Goal: Task Accomplishment & Management: Complete application form

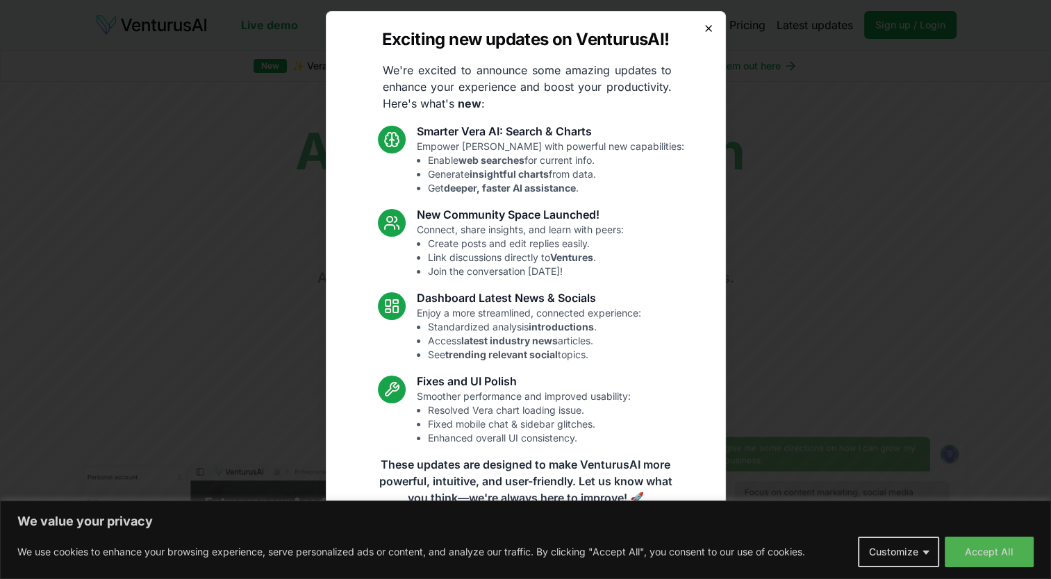
click at [706, 33] on icon "button" at bounding box center [708, 28] width 11 height 11
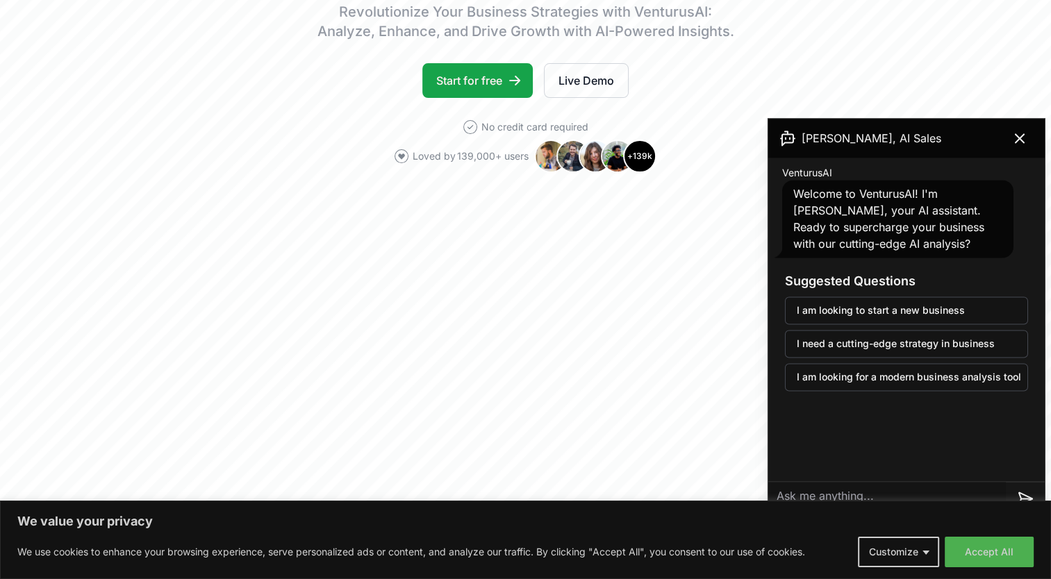
scroll to position [417, 0]
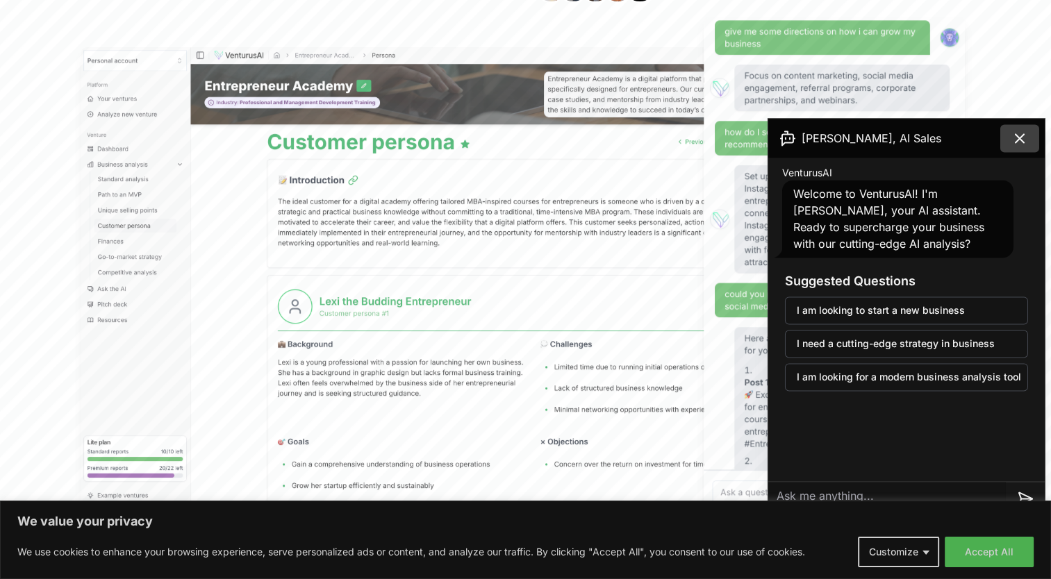
click at [1016, 142] on icon at bounding box center [1020, 138] width 8 height 8
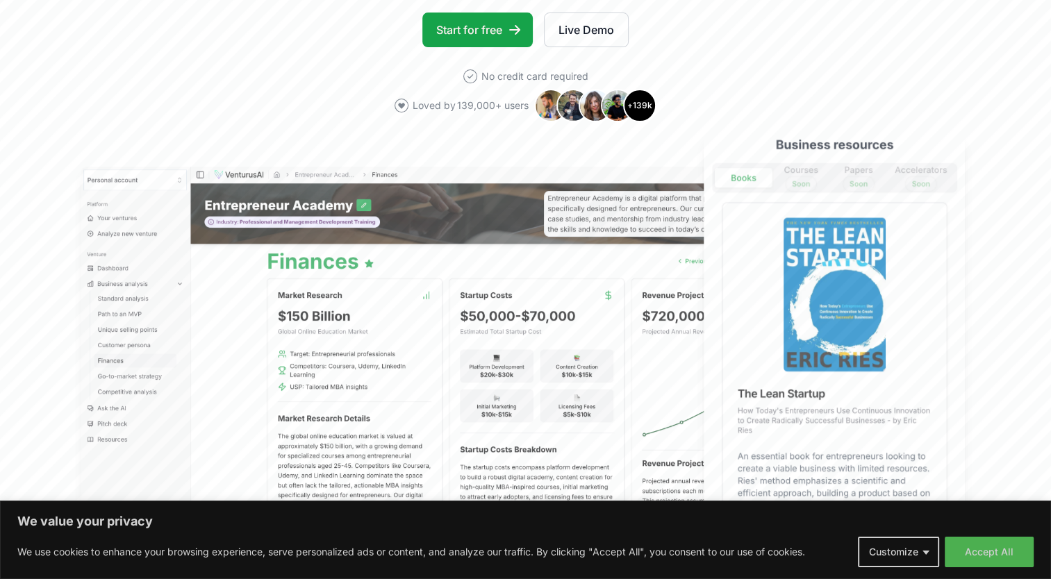
scroll to position [69, 0]
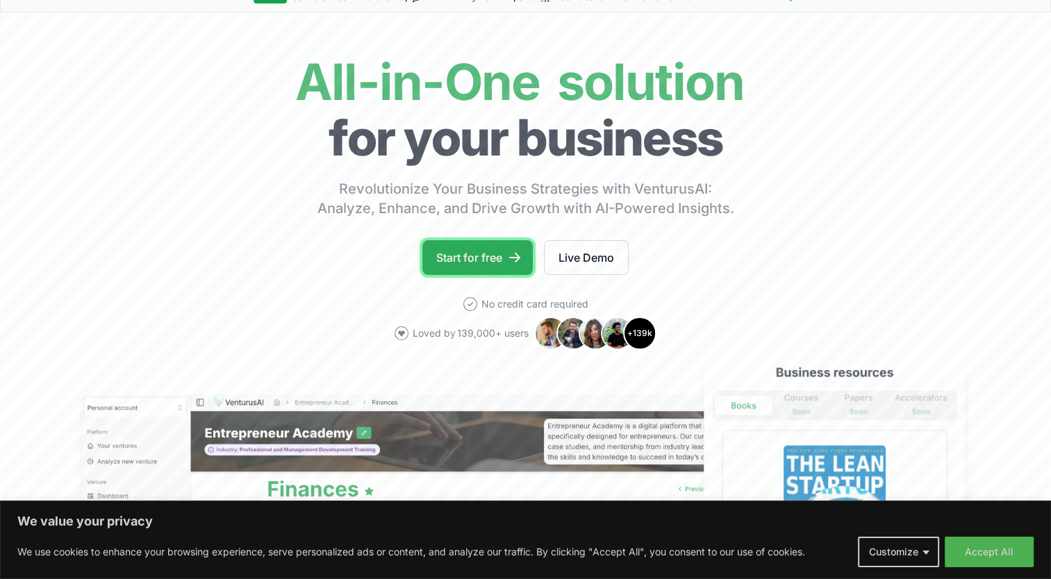
click at [472, 252] on link "Start for free" at bounding box center [477, 257] width 110 height 35
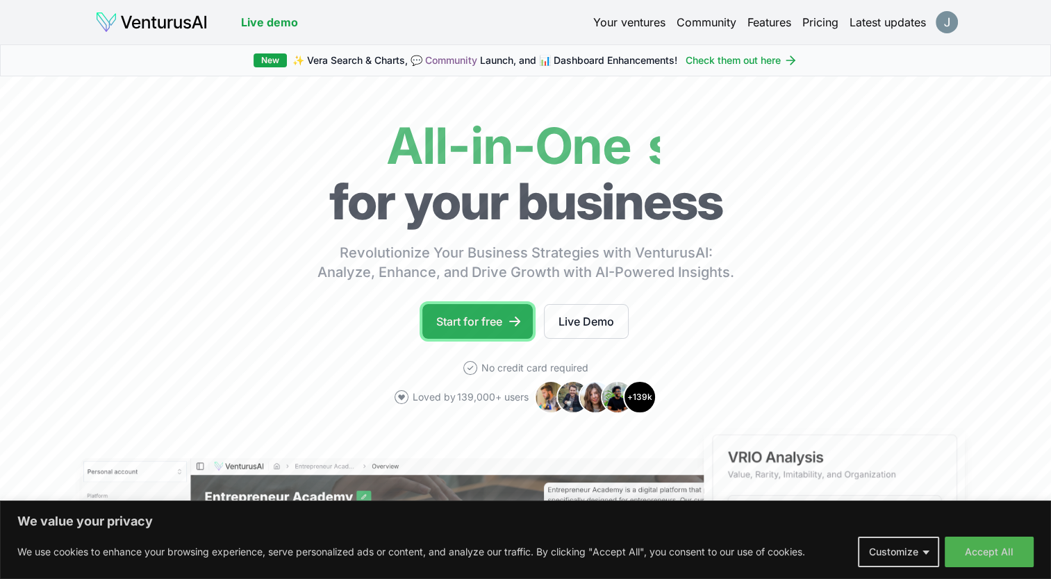
click at [471, 326] on link "Start for free" at bounding box center [477, 321] width 110 height 35
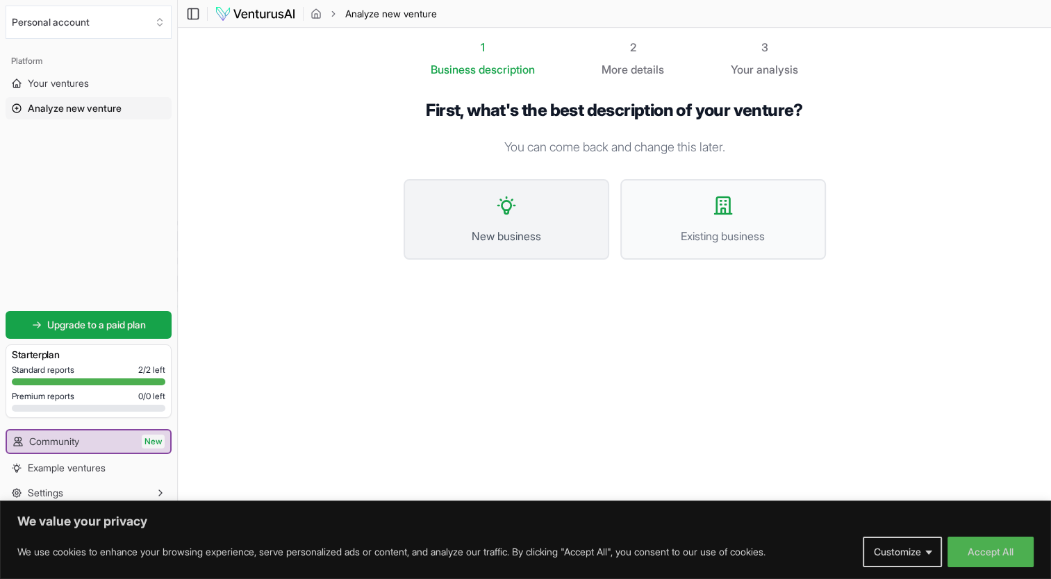
click at [510, 218] on button "New business" at bounding box center [507, 219] width 206 height 81
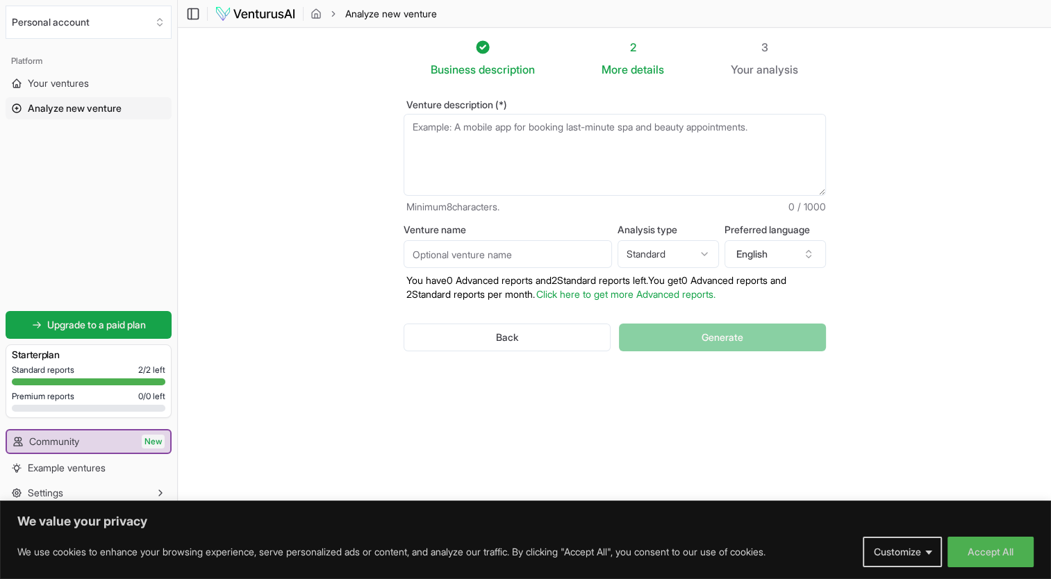
click at [522, 126] on textarea "Venture description (*)" at bounding box center [615, 155] width 422 height 82
paste textarea "ReliAbuild AI Solutions helps contractors save time and boost profits by automa…"
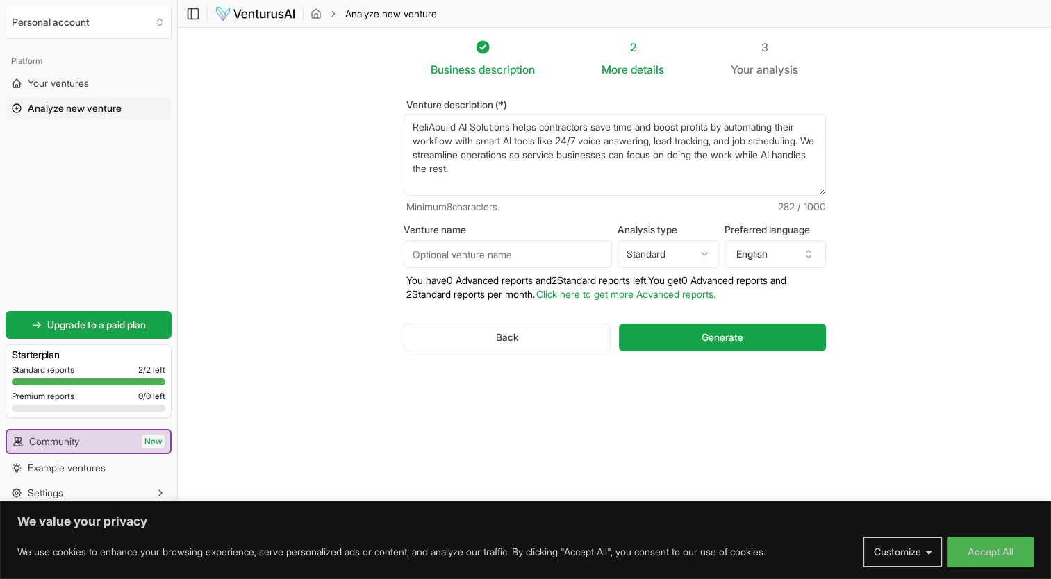
drag, startPoint x: 514, startPoint y: 128, endPoint x: 403, endPoint y: 131, distance: 111.2
click at [404, 131] on textarea "ReliAbuild AI Solutions helps contractors save time and boost profits by automa…" at bounding box center [615, 155] width 422 height 82
type textarea "we help contractors save time and boost profits by automating their workflow wi…"
click at [558, 255] on input "Venture name" at bounding box center [508, 254] width 208 height 28
click at [700, 255] on html "We value your privacy We use cookies to enhance your browsing experience, serve…" at bounding box center [525, 289] width 1051 height 579
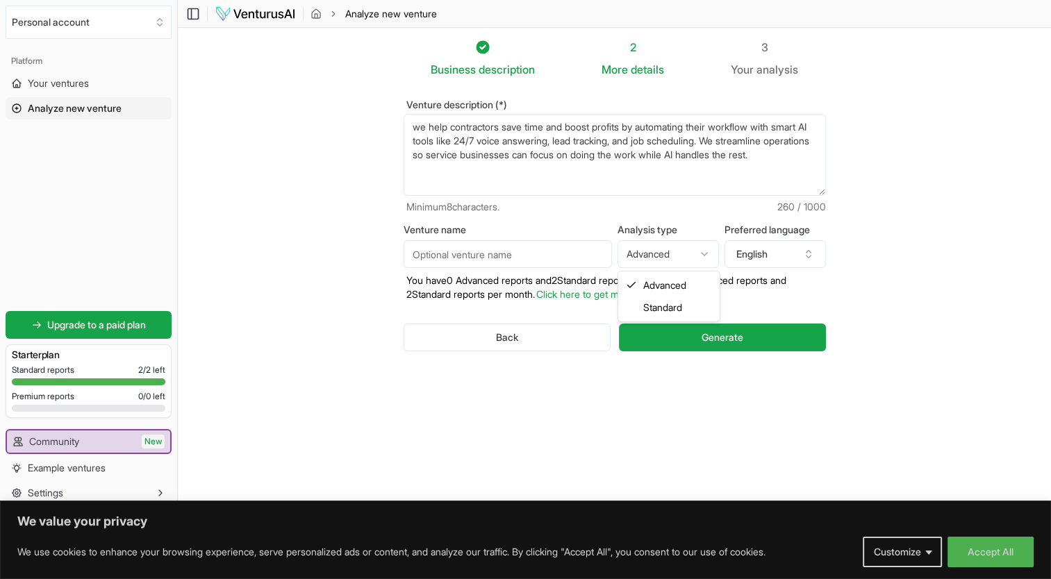
click at [690, 255] on html "We value your privacy We use cookies to enhance your browsing experience, serve…" at bounding box center [525, 289] width 1051 height 579
select select "standard"
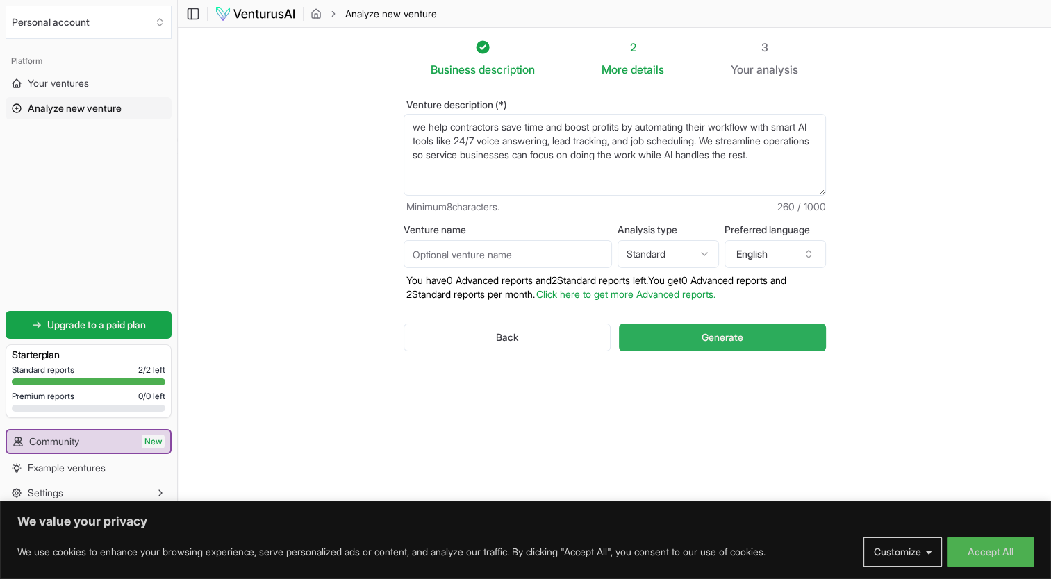
click at [749, 341] on button "Generate" at bounding box center [722, 338] width 206 height 28
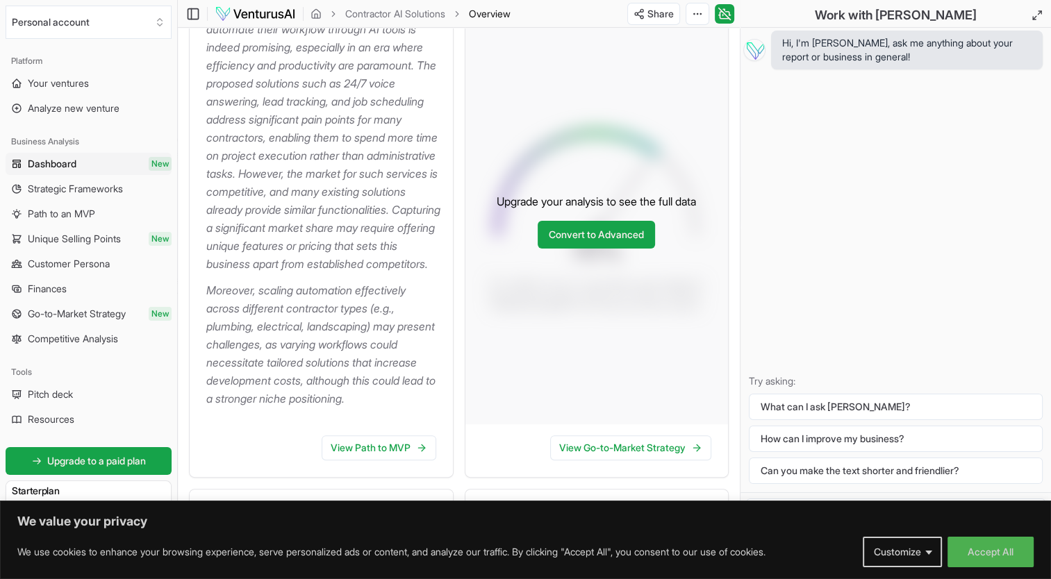
scroll to position [347, 0]
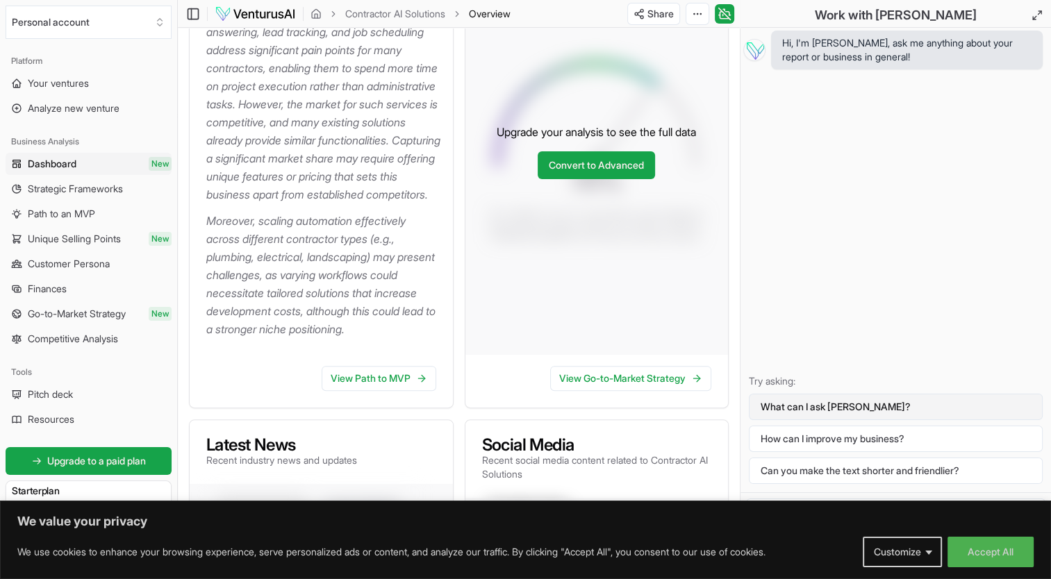
click at [874, 408] on button "What can I ask [PERSON_NAME]?" at bounding box center [896, 407] width 294 height 26
click at [900, 556] on button "Customize" at bounding box center [902, 552] width 79 height 31
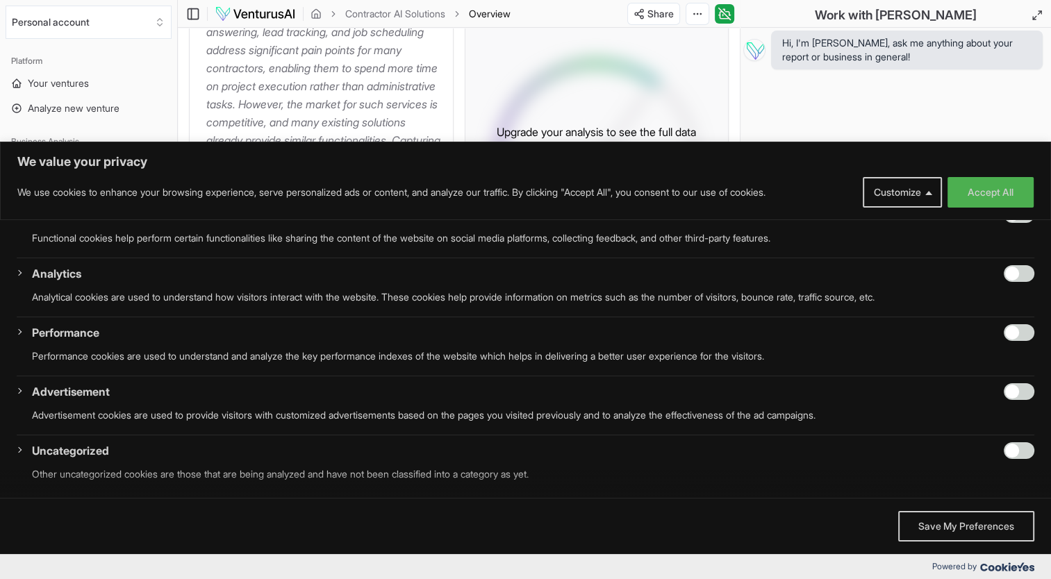
scroll to position [160, 0]
click at [961, 534] on button "Save My Preferences" at bounding box center [966, 526] width 136 height 31
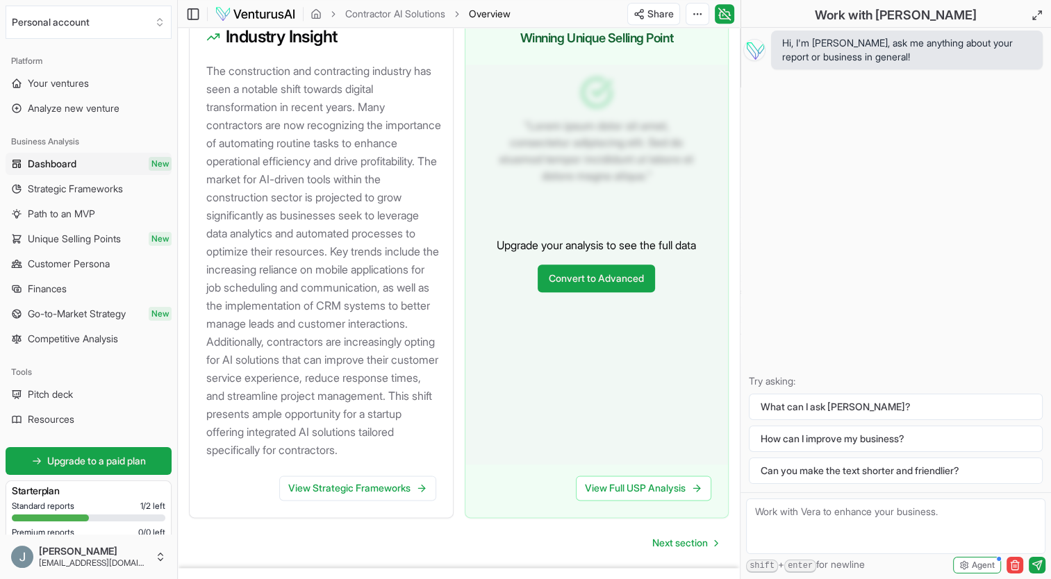
scroll to position [1727, 0]
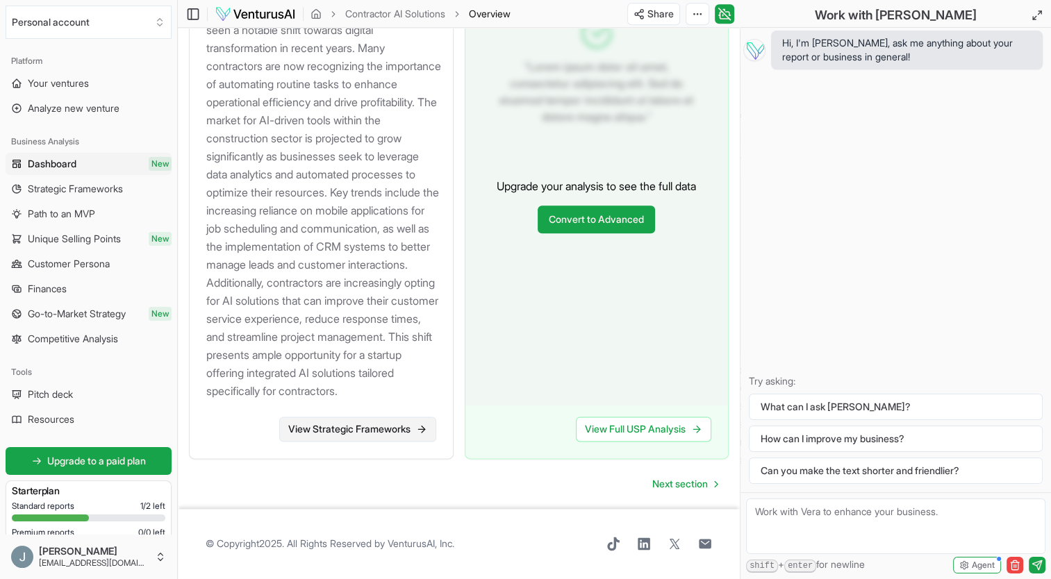
click at [408, 433] on link "View Strategic Frameworks" at bounding box center [357, 429] width 157 height 25
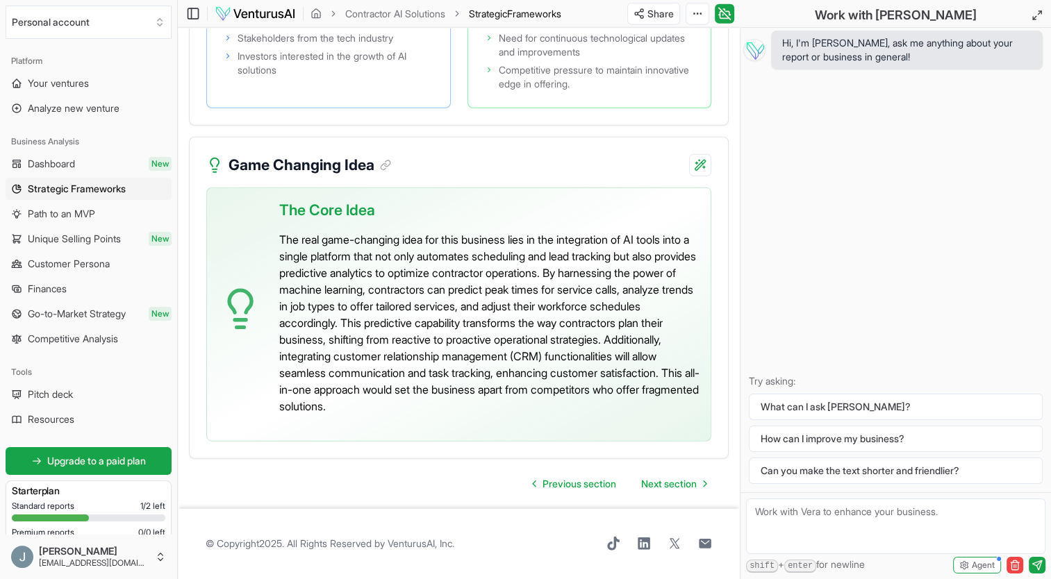
scroll to position [3890, 0]
click at [675, 483] on span "Next section" at bounding box center [669, 484] width 56 height 14
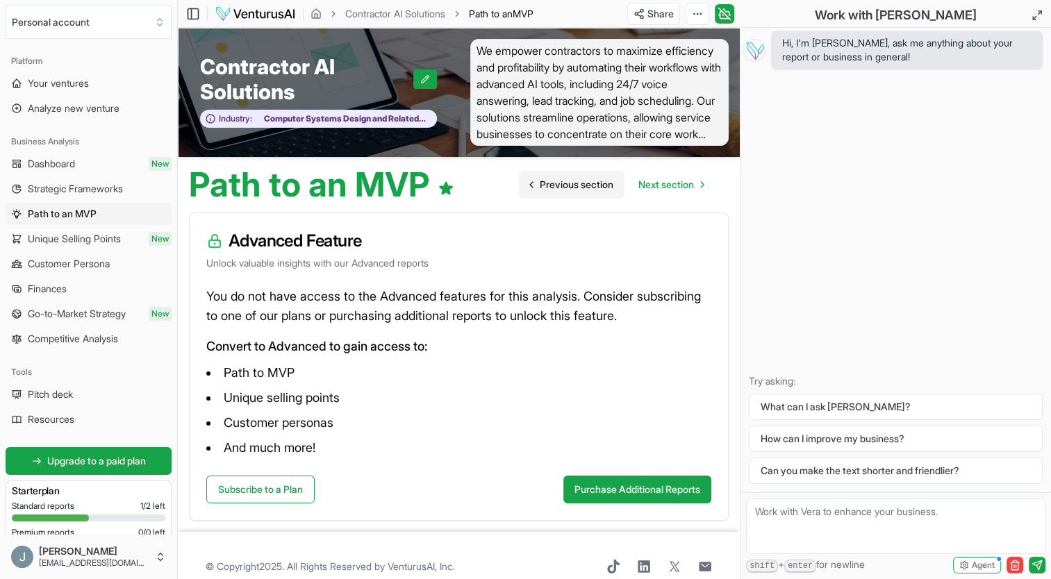
click at [567, 185] on span "Previous section" at bounding box center [577, 185] width 74 height 14
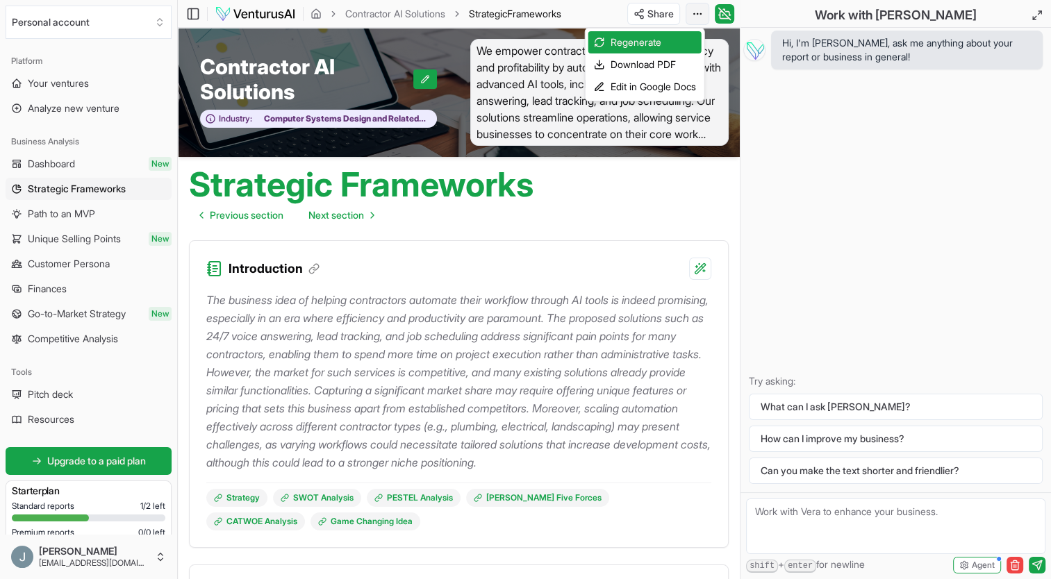
click at [693, 15] on html "We value your privacy We use cookies to enhance your browsing experience, serve…" at bounding box center [525, 289] width 1051 height 579
click at [652, 62] on div "Download PDF" at bounding box center [644, 64] width 113 height 22
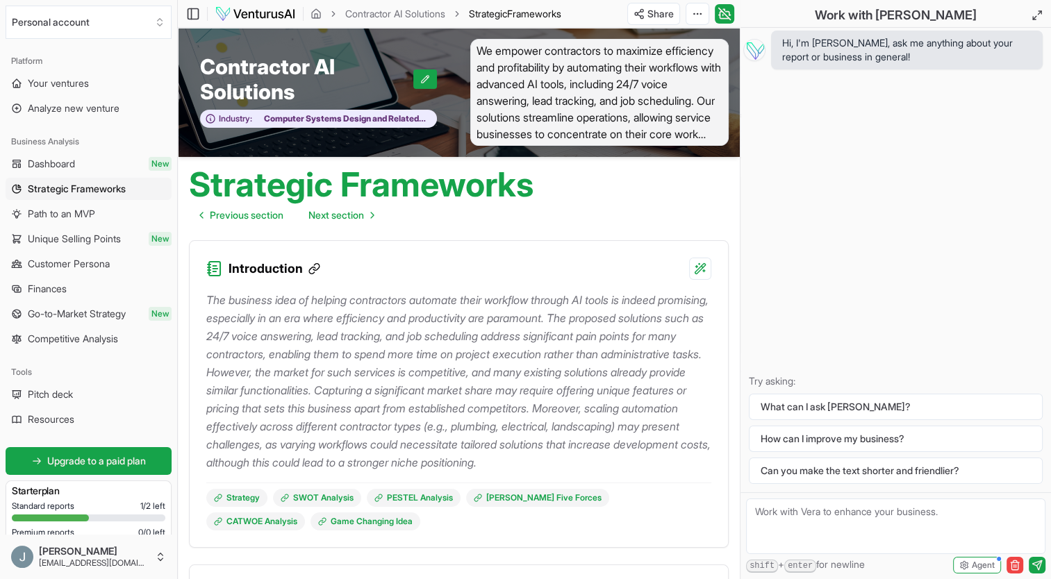
click at [316, 266] on icon at bounding box center [314, 269] width 13 height 13
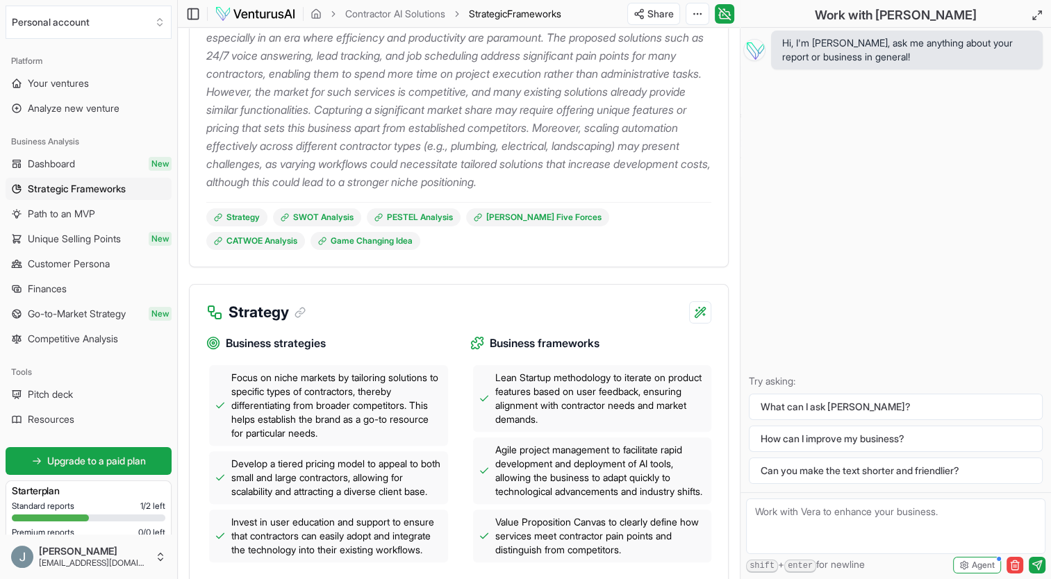
scroll to position [272, 0]
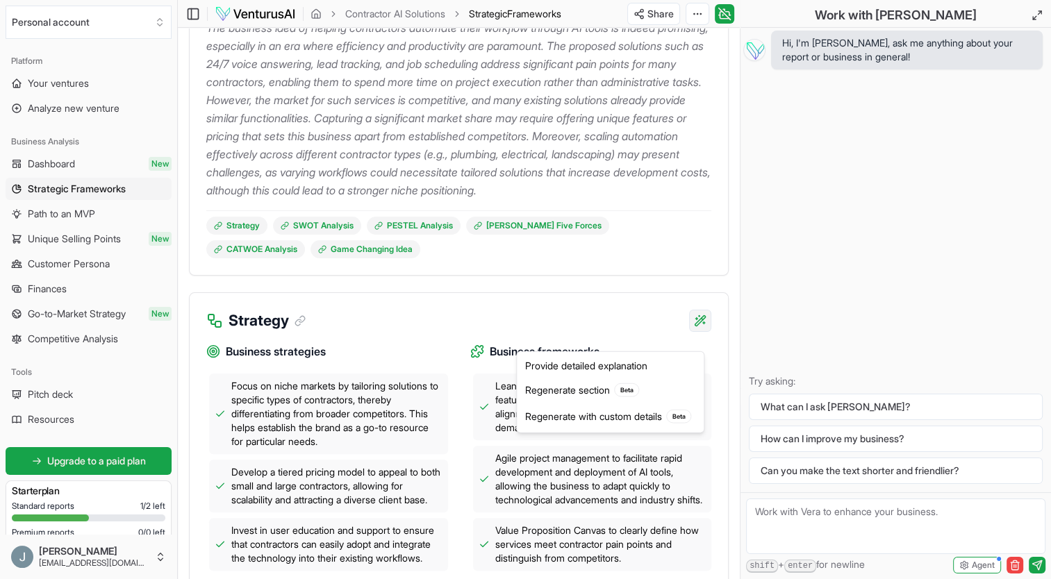
click at [698, 307] on html "We value your privacy We use cookies to enhance your browsing experience, serve…" at bounding box center [525, 17] width 1051 height 579
click at [365, 307] on html "We value your privacy We use cookies to enhance your browsing experience, serve…" at bounding box center [525, 17] width 1051 height 579
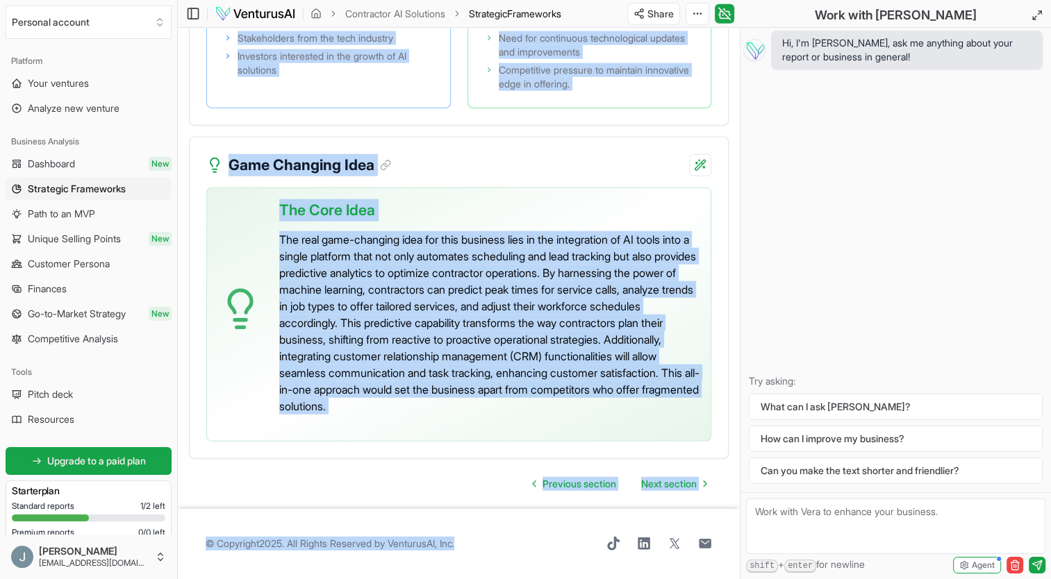
scroll to position [3890, 0]
drag, startPoint x: 201, startPoint y: 249, endPoint x: 658, endPoint y: 433, distance: 492.1
copy div "Introduction The business idea of helping contractors automate their workflow t…"
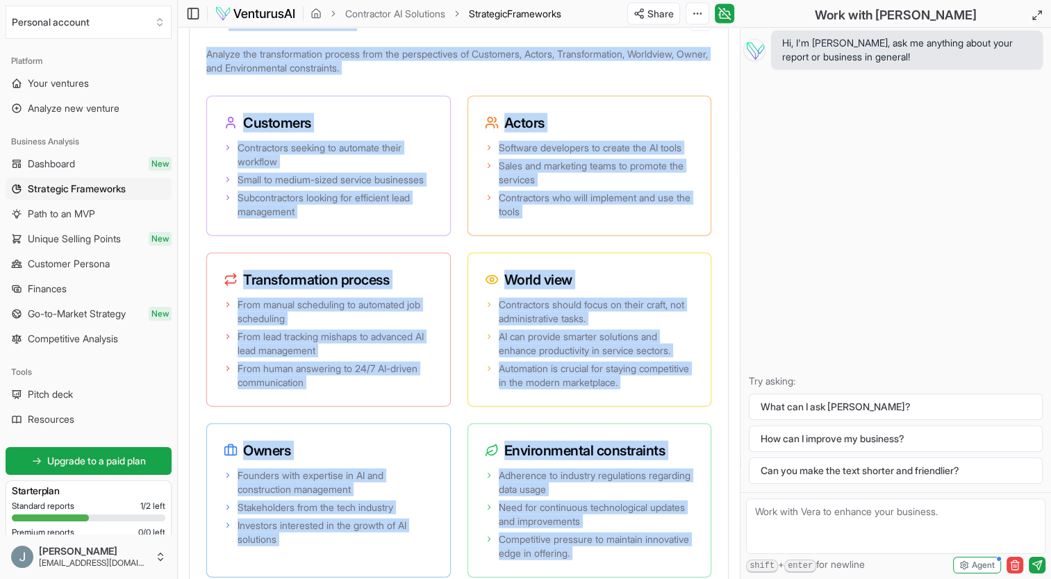
scroll to position [3056, 0]
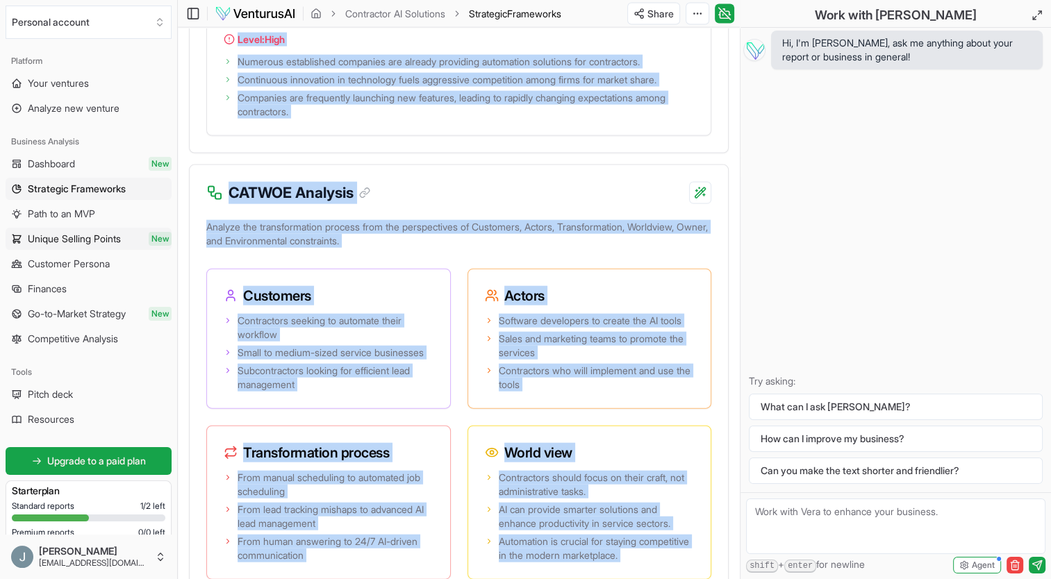
click at [72, 242] on span "Unique Selling Points" at bounding box center [74, 239] width 93 height 14
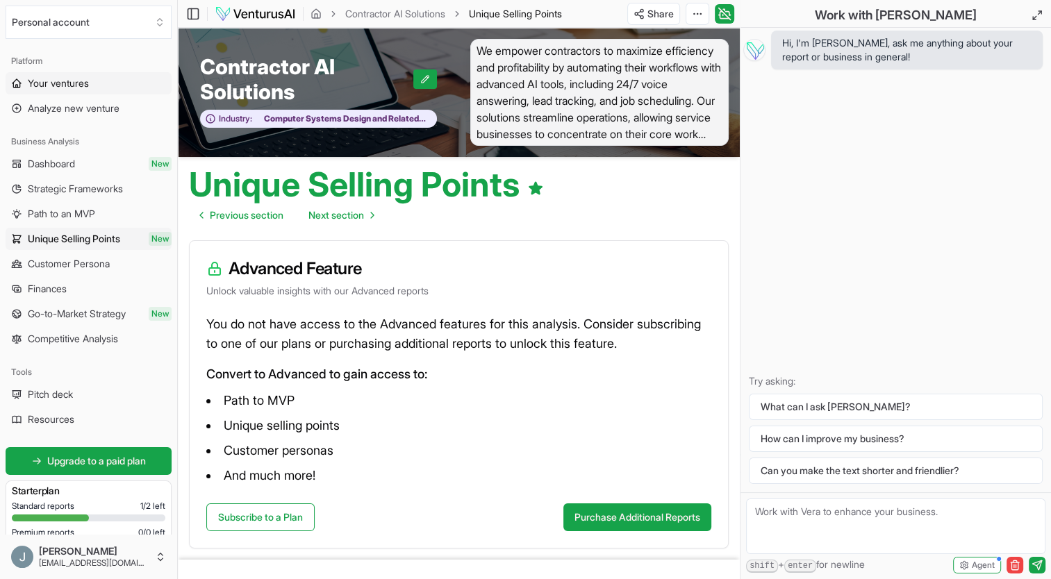
click at [71, 84] on span "Your ventures" at bounding box center [58, 83] width 61 height 14
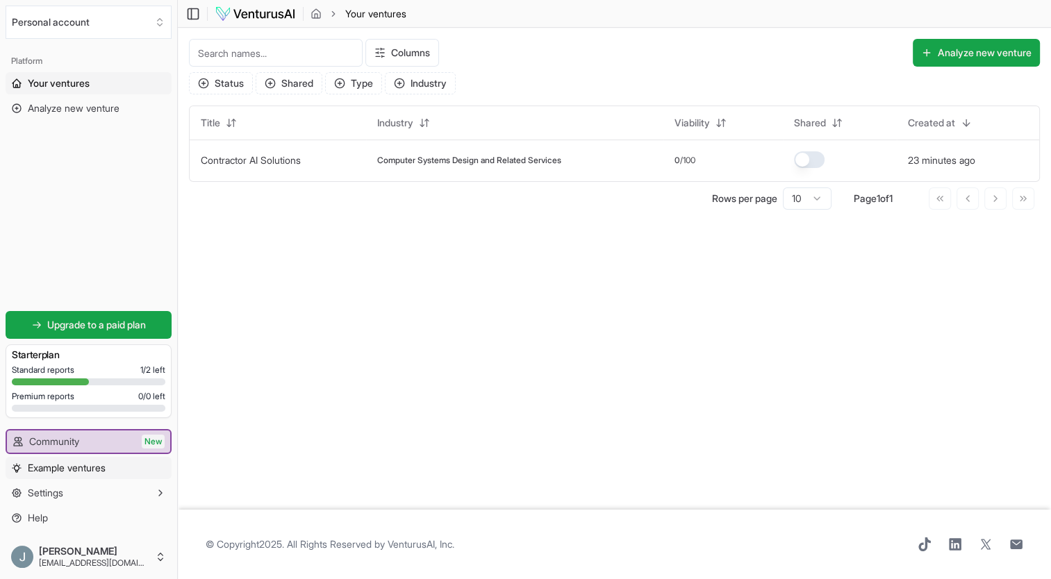
click at [74, 471] on span "Example ventures" at bounding box center [67, 468] width 78 height 14
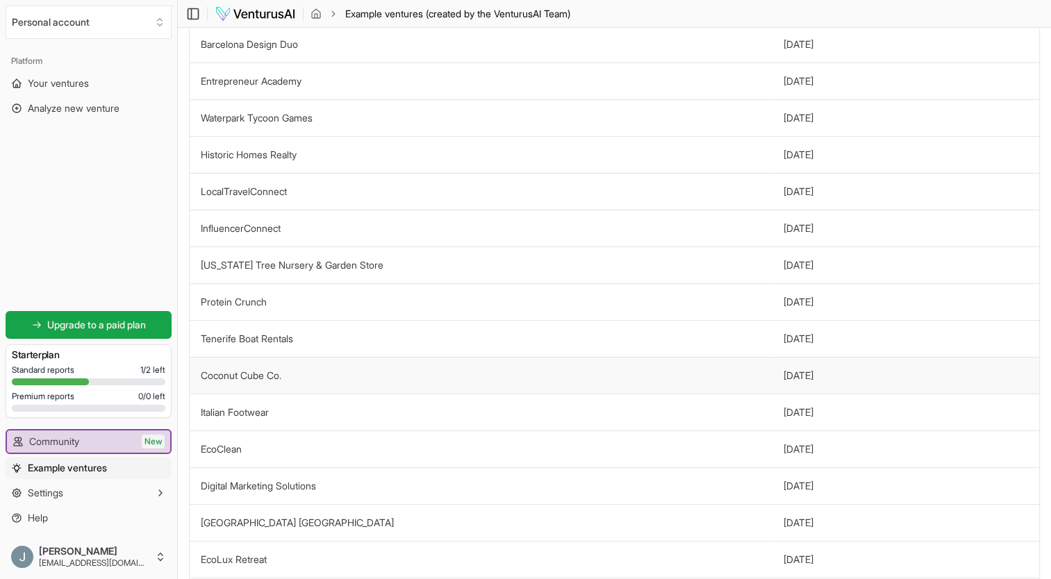
scroll to position [208, 0]
